Goal: Task Accomplishment & Management: Manage account settings

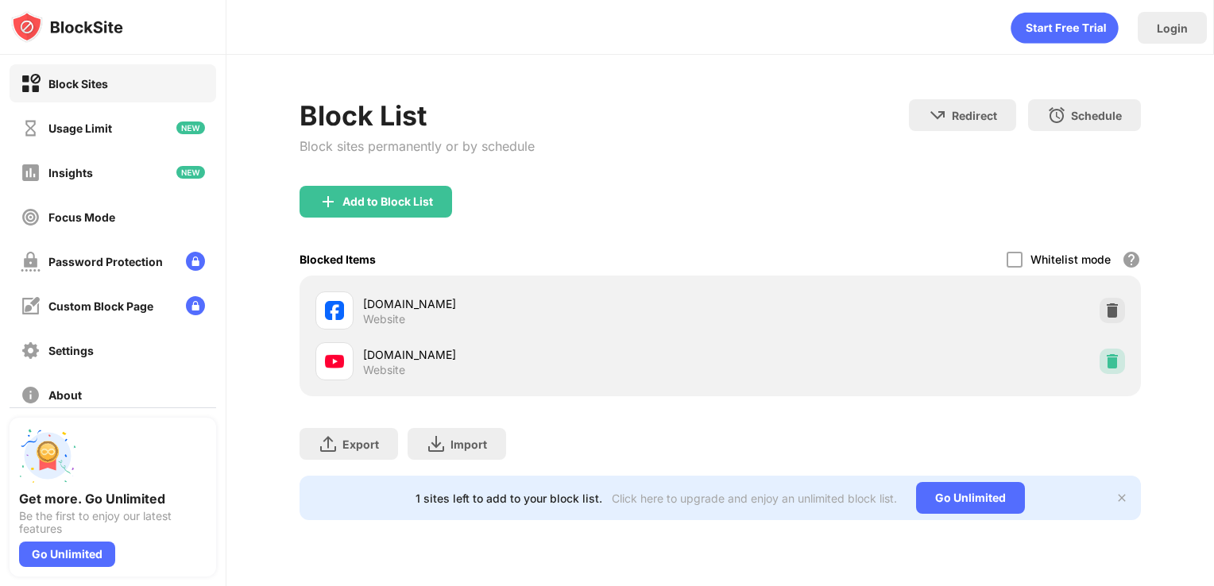
click at [1112, 354] on img at bounding box center [1112, 362] width 16 height 16
